Goal: Task Accomplishment & Management: Use online tool/utility

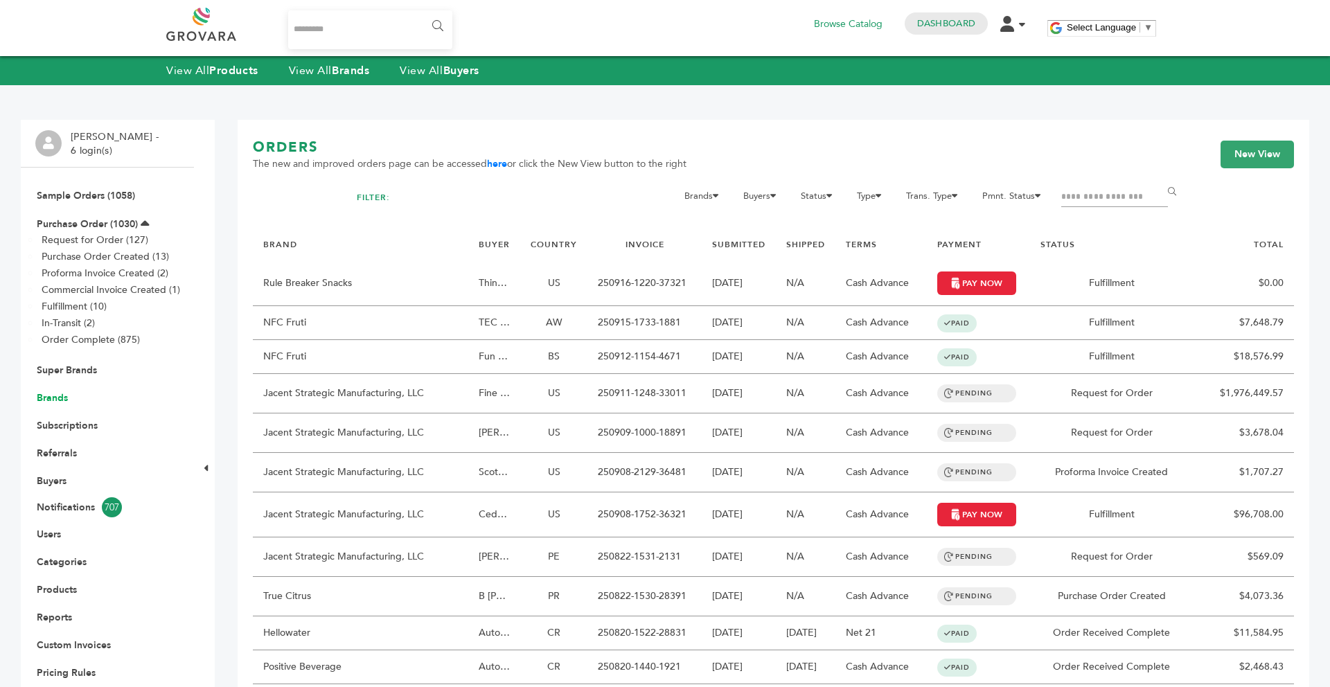
click at [52, 403] on link "Brands" at bounding box center [52, 397] width 31 height 13
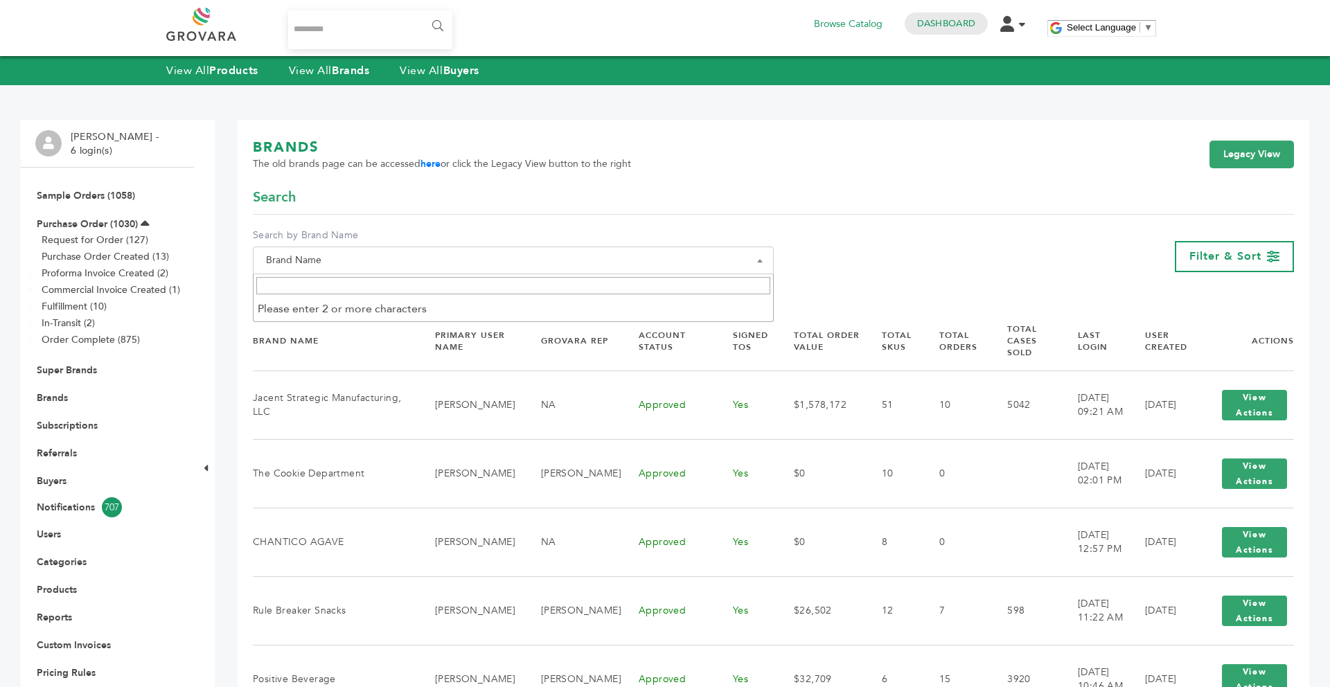
click at [452, 262] on span "Brand Name" at bounding box center [514, 260] width 506 height 19
click at [298, 288] on input "Search" at bounding box center [513, 285] width 514 height 17
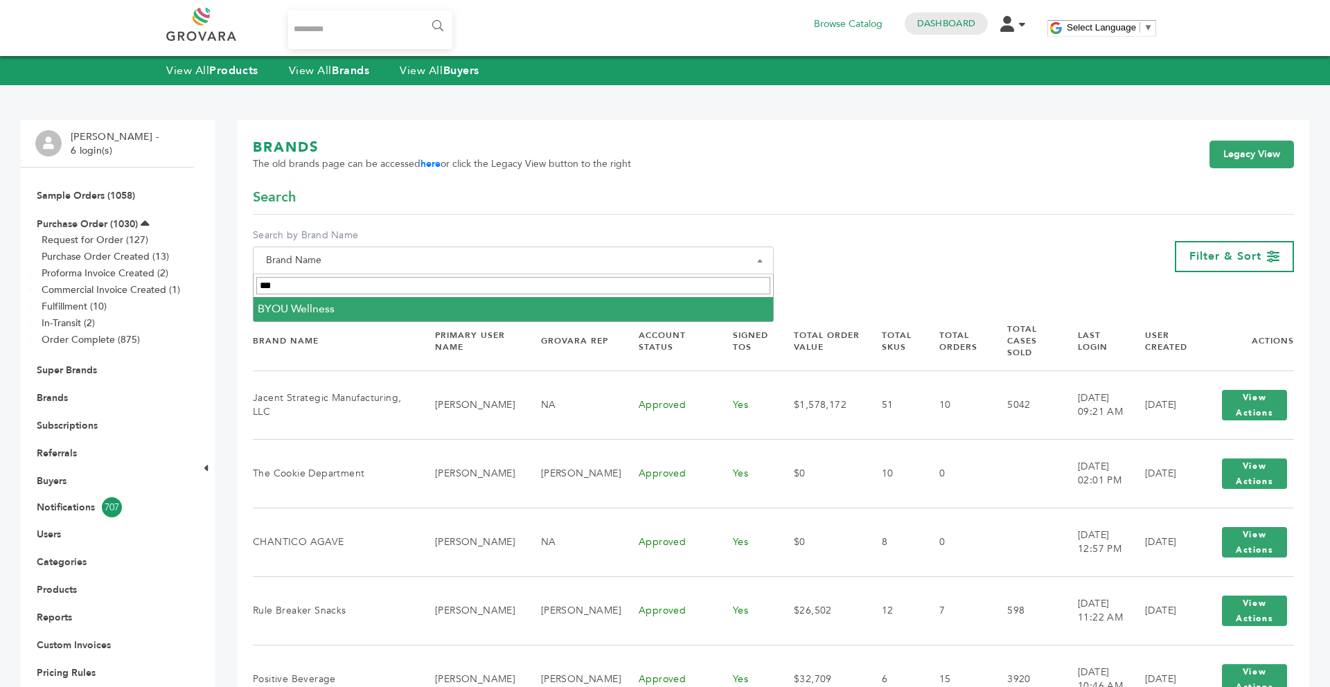
type input "***"
select select "**********"
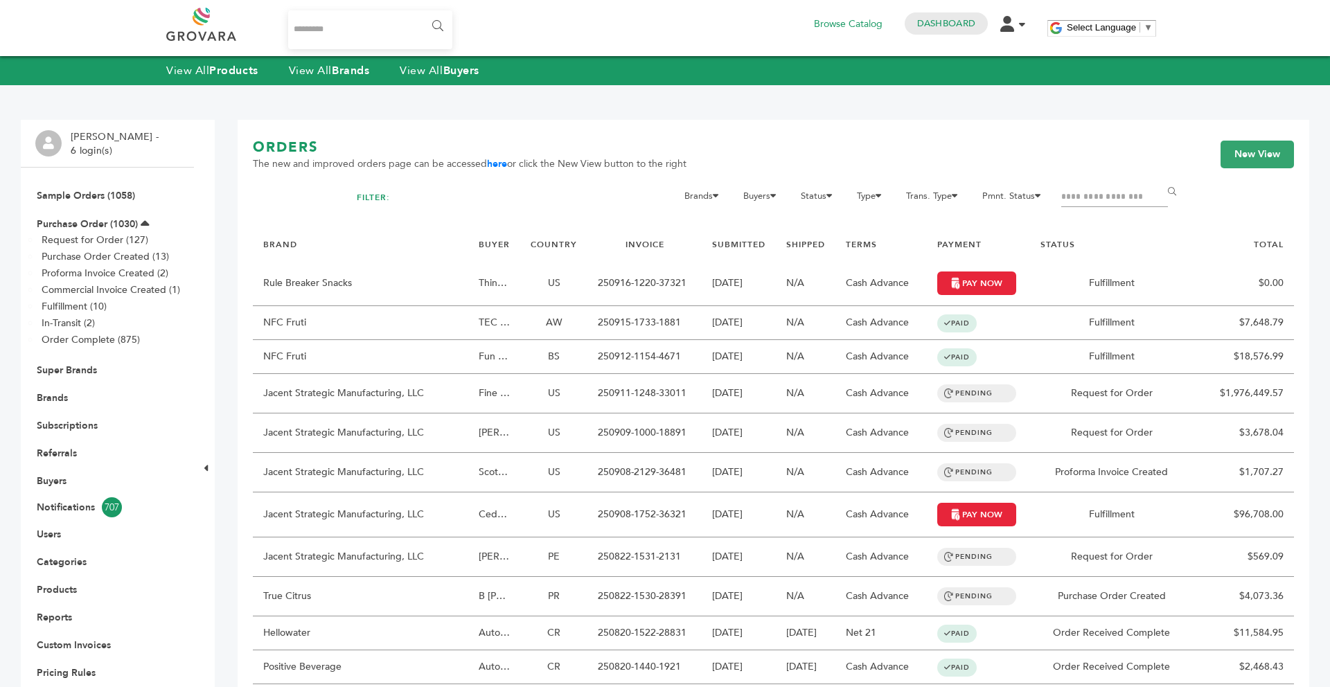
click at [340, 79] on div "View All Products View All Brands View All Buyers" at bounding box center [665, 70] width 1330 height 29
click at [338, 71] on strong "Brands" at bounding box center [350, 70] width 37 height 15
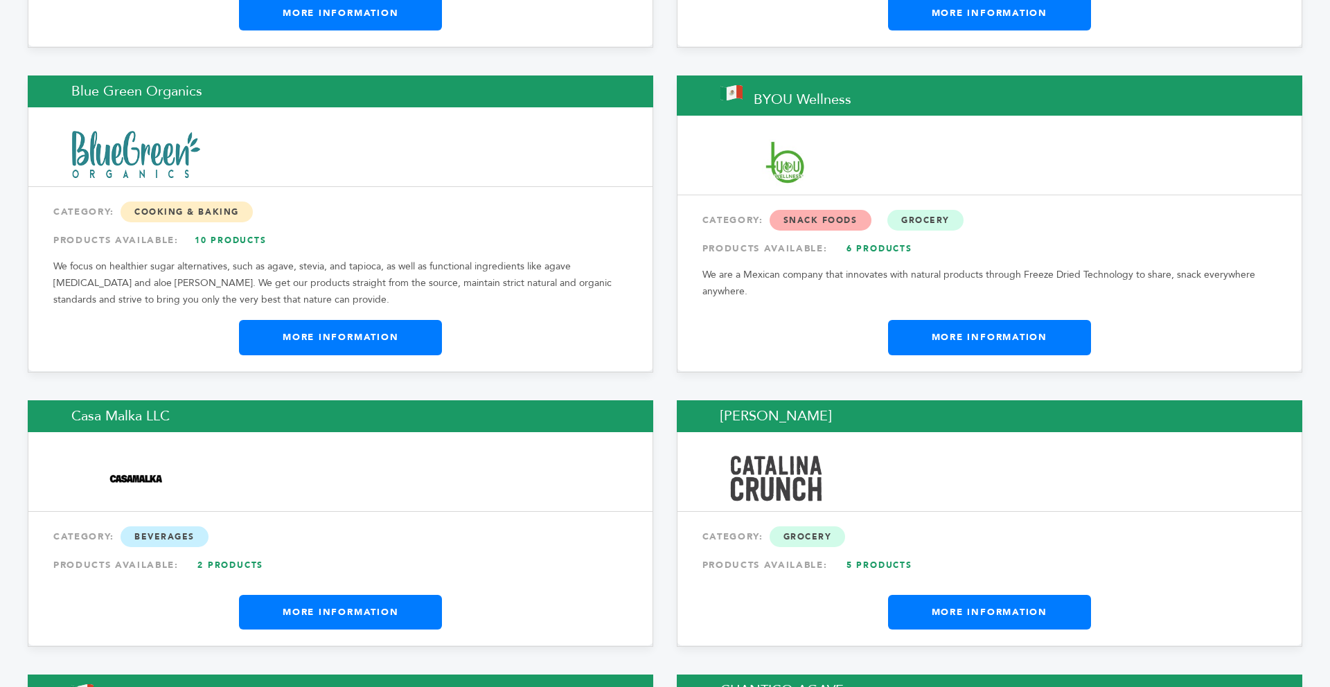
scroll to position [4629, 0]
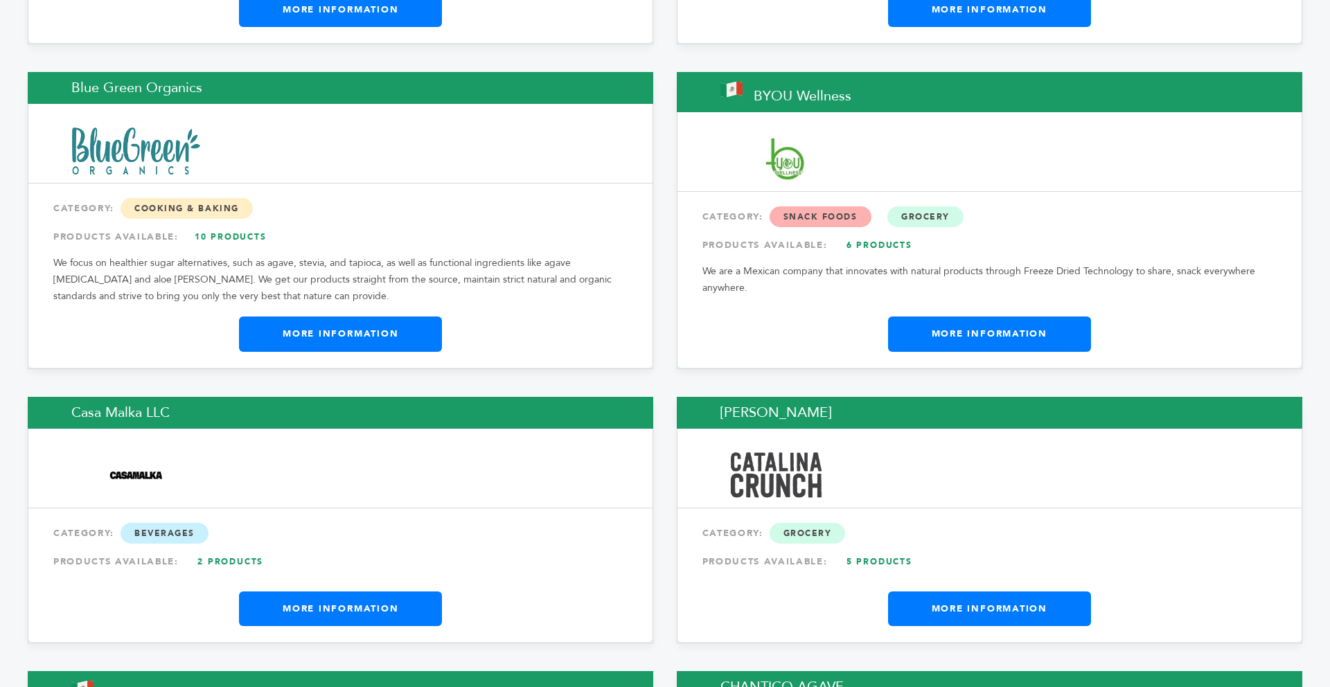
click at [414, 592] on link "More Information" at bounding box center [340, 609] width 203 height 35
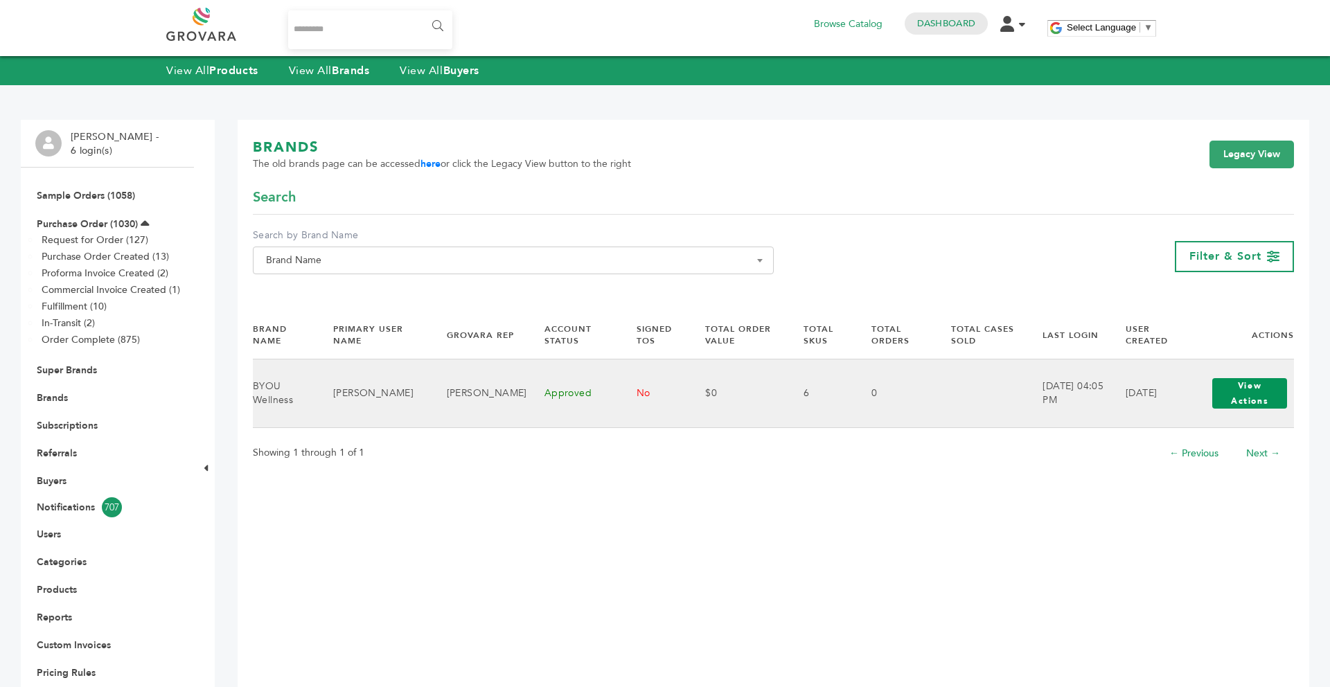
click at [1252, 395] on button "View Actions" at bounding box center [1250, 393] width 75 height 30
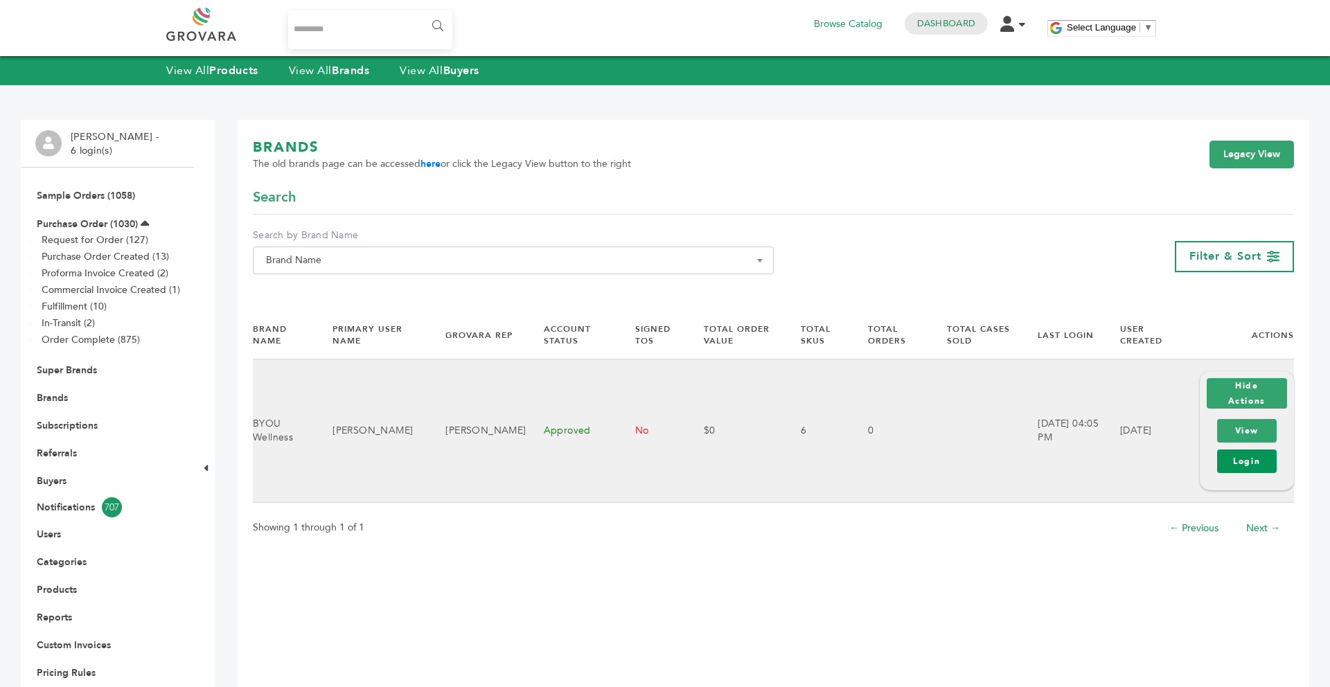
click at [1244, 461] on link "Login" at bounding box center [1247, 462] width 60 height 24
